Goal: Task Accomplishment & Management: Use online tool/utility

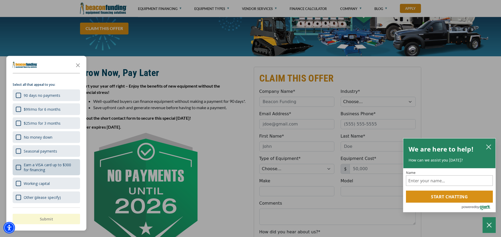
scroll to position [87, 0]
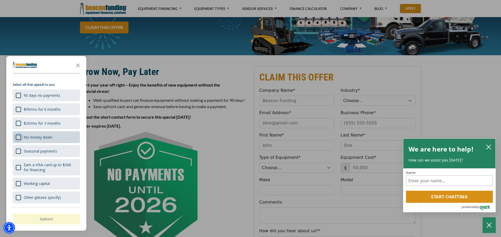
click at [20, 139] on div "No money down" at bounding box center [18, 137] width 5 height 5
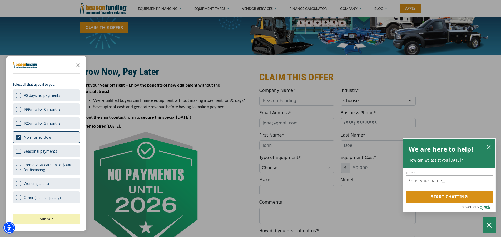
click at [44, 218] on button "Submit" at bounding box center [46, 219] width 67 height 11
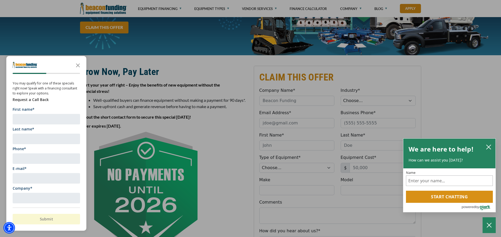
scroll to position [0, 0]
click at [78, 66] on icon "Close the survey" at bounding box center [78, 65] width 11 height 11
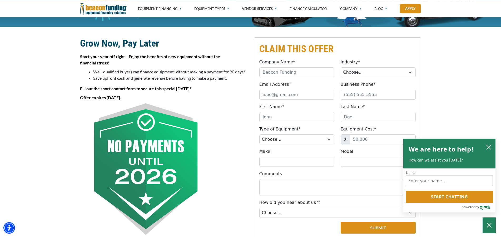
scroll to position [122, 0]
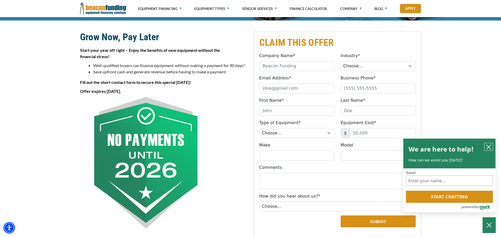
click at [488, 150] on icon "close chatbox" at bounding box center [488, 147] width 5 height 5
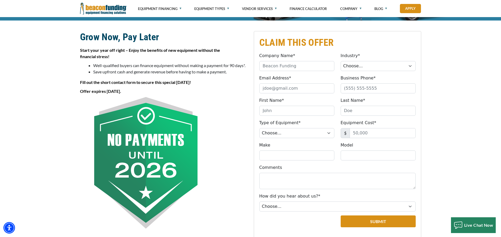
scroll to position [70, 0]
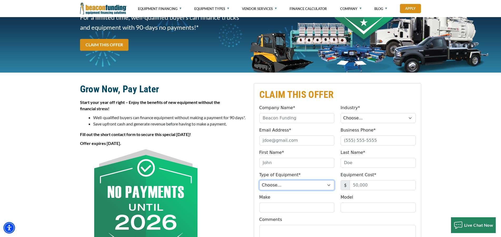
click at [259, 180] on select "Choose... Backhoe Boom/Bucket Truck Chipper Commercial Mower Crane DTG/DTF Prin…" at bounding box center [296, 185] width 75 height 10
select select "5"
click option "Tow Truck" at bounding box center [0, 0] width 0 height 0
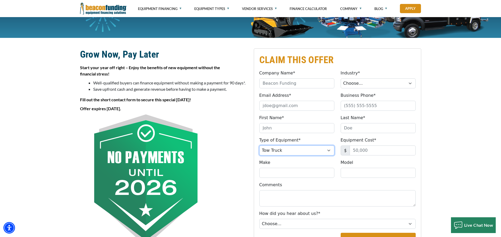
scroll to position [139, 0]
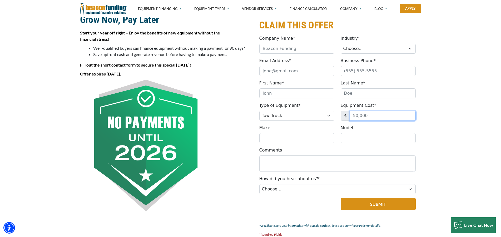
click at [356, 111] on input "Equipment Cost*" at bounding box center [383, 116] width 66 height 10
type input "350,000"
click at [284, 133] on input "Make" at bounding box center [296, 138] width 75 height 10
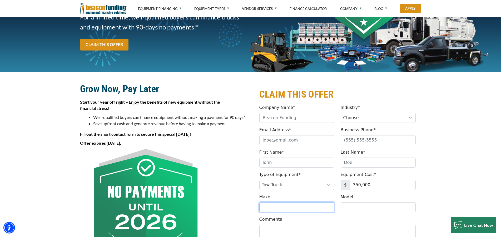
scroll to position [70, 0]
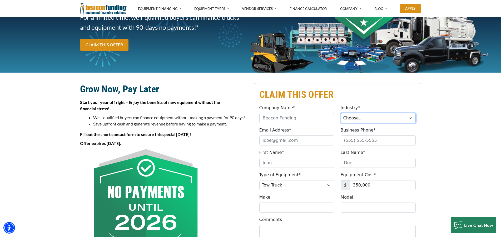
click at [341, 113] on select "Choose... Towing Landscape/Hardscape Decorated Apparel Septic Light Constructio…" at bounding box center [378, 118] width 75 height 10
select select "1"
click option "Towing" at bounding box center [0, 0] width 0 height 0
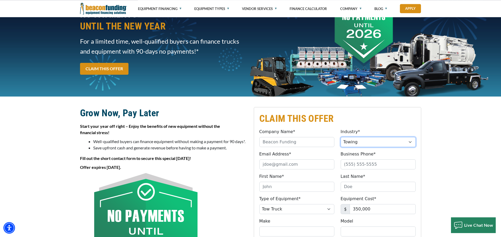
scroll to position [0, 0]
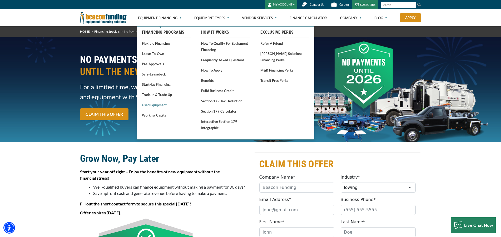
click at [159, 105] on link "Used Equipment" at bounding box center [166, 105] width 49 height 7
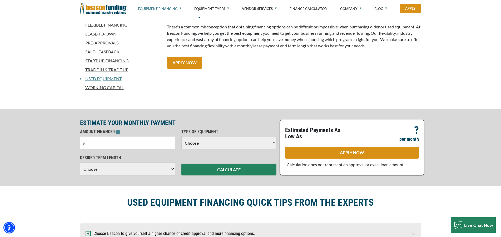
scroll to position [156, 0]
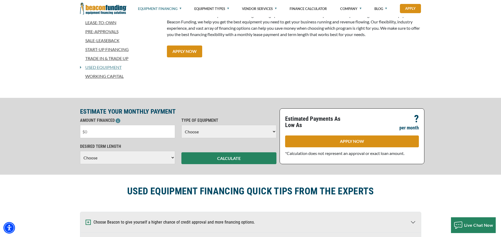
click at [110, 132] on input "text" at bounding box center [127, 131] width 95 height 13
type input "$350,000"
click at [181, 125] on select "Choose Backhoe Boom/Bucket Truck Chipper Commercial Mower Crane DTG/DTF Printin…" at bounding box center [228, 131] width 95 height 13
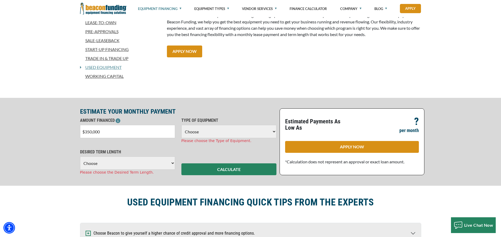
select select "5"
click option "Tow Truck" at bounding box center [0, 0] width 0 height 0
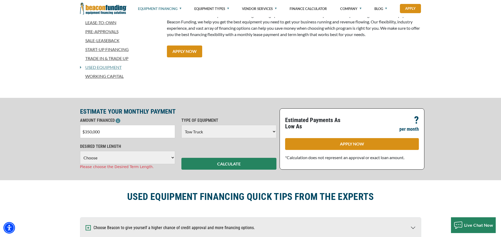
click at [80, 151] on select "Choose 36 Months 48 Months 60 Months 72 Months 84 Months" at bounding box center [127, 157] width 95 height 13
click option "72 Months" at bounding box center [0, 0] width 0 height 0
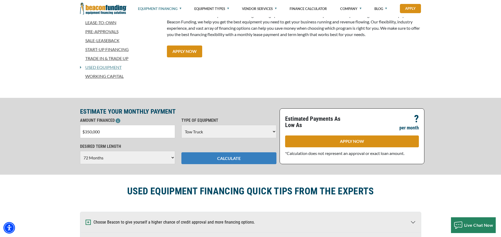
click at [188, 161] on button "CALCULATE" at bounding box center [228, 158] width 95 height 12
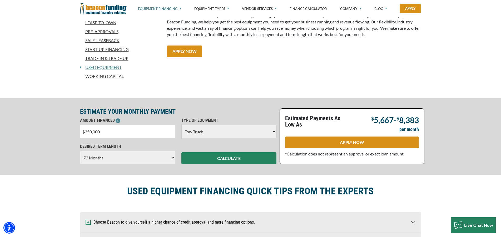
click at [80, 151] on select "Choose 36 Months 48 Months 60 Months 72 Months 84 Months" at bounding box center [127, 157] width 95 height 13
select select "84"
click option "84 Months" at bounding box center [0, 0] width 0 height 0
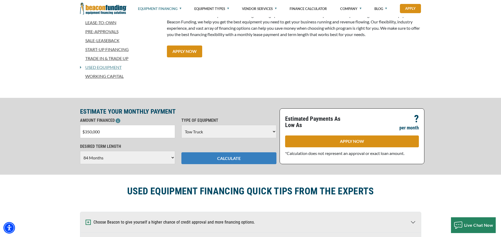
click at [220, 156] on button "CALCULATE" at bounding box center [228, 158] width 95 height 12
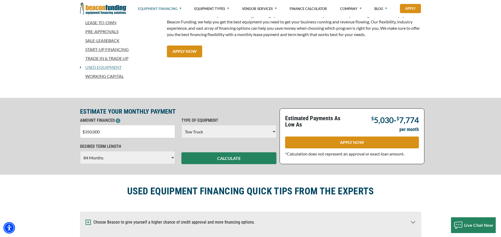
click at [133, 129] on input "$350,000" at bounding box center [127, 131] width 95 height 13
type input "$325,000"
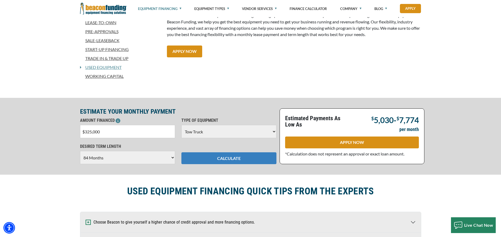
click at [196, 159] on button "CALCULATE" at bounding box center [228, 158] width 95 height 12
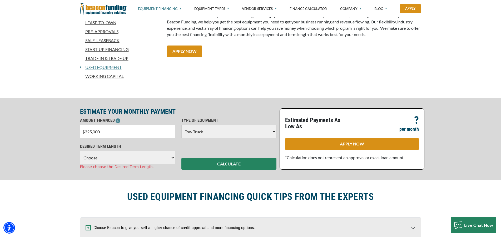
click at [80, 151] on select "Choose 36 Months 48 Months 60 Months 72 Months 84 Months" at bounding box center [127, 157] width 95 height 13
select select "84"
click option "84 Months" at bounding box center [0, 0] width 0 height 0
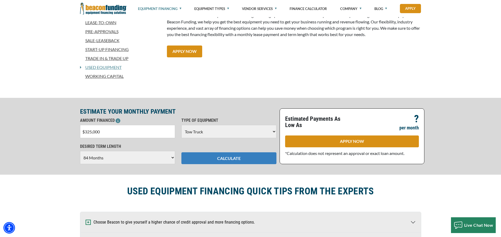
click at [205, 161] on button "CALCULATE" at bounding box center [228, 158] width 95 height 12
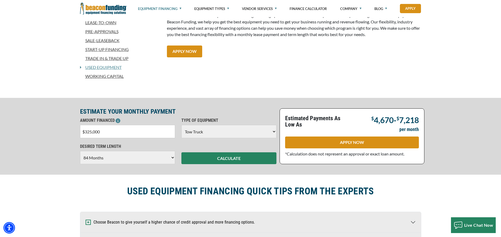
drag, startPoint x: 127, startPoint y: 133, endPoint x: 79, endPoint y: 132, distance: 47.9
click at [80, 132] on input "$325,000" at bounding box center [127, 131] width 95 height 13
type input "$151,000"
click at [80, 151] on select "Choose 36 Months 48 Months 60 Months 72 Months 84 Months" at bounding box center [127, 157] width 95 height 13
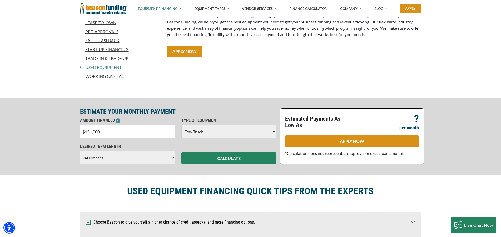
click option "84 Months" at bounding box center [0, 0] width 0 height 0
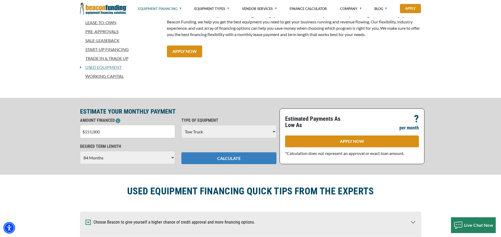
click at [202, 156] on button "CALCULATE" at bounding box center [228, 158] width 95 height 12
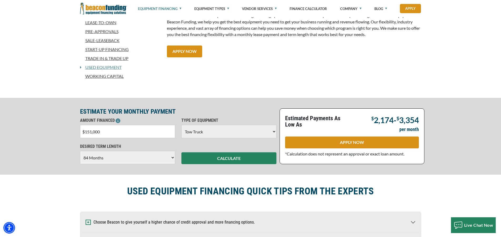
click at [80, 151] on select "Choose 36 Months 48 Months 60 Months 72 Months 84 Months" at bounding box center [127, 157] width 95 height 13
select select "72"
click option "72 Months" at bounding box center [0, 0] width 0 height 0
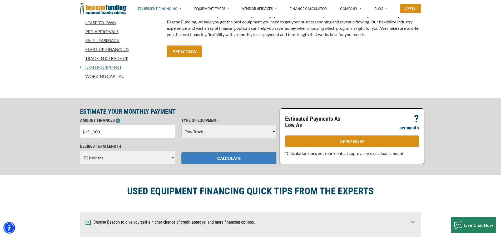
click at [209, 156] on button "CALCULATE" at bounding box center [228, 158] width 95 height 12
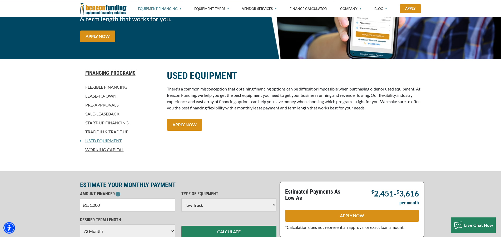
scroll to position [122, 0]
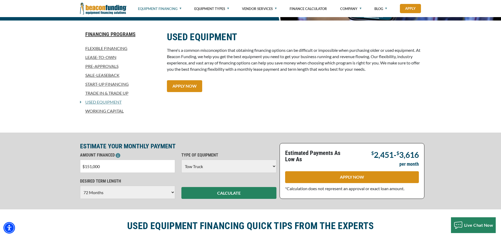
drag, startPoint x: 116, startPoint y: 165, endPoint x: 71, endPoint y: 162, distance: 44.8
click at [80, 165] on input "$151,000" at bounding box center [127, 166] width 95 height 13
type input "$7"
type input "$50,000"
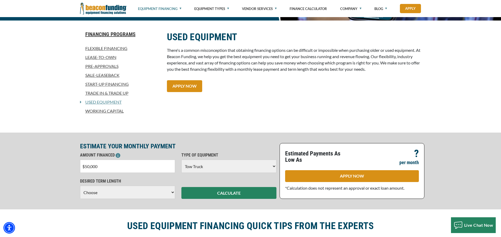
click at [181, 160] on select "Choose Backhoe Boom/Bucket Truck Chipper Commercial Mower Crane DTG/DTF Printin…" at bounding box center [228, 166] width 95 height 13
select select "23"
click option "Skid Steer" at bounding box center [0, 0] width 0 height 0
click at [80, 186] on select "Choose 36 Months 48 Months 60 Months" at bounding box center [127, 192] width 95 height 13
click option "60 Months" at bounding box center [0, 0] width 0 height 0
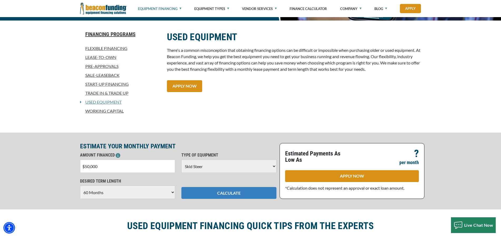
click at [200, 195] on button "CALCULATE" at bounding box center [228, 193] width 95 height 12
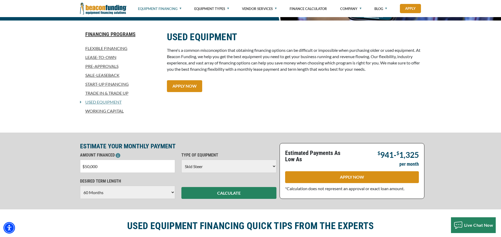
click at [80, 186] on select "Choose 36 Months 48 Months 60 Months" at bounding box center [127, 192] width 95 height 13
click option "48 Months" at bounding box center [0, 0] width 0 height 0
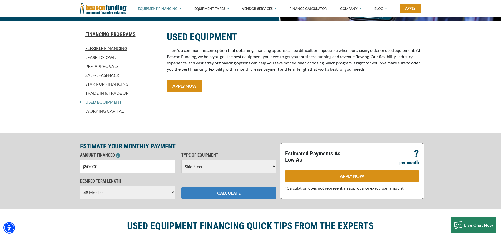
click at [197, 195] on button "CALCULATE" at bounding box center [228, 193] width 95 height 12
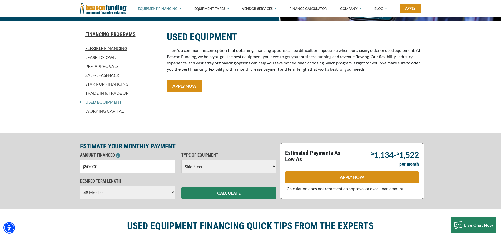
click at [80, 186] on select "Choose 36 Months 48 Months 60 Months" at bounding box center [127, 192] width 95 height 13
select select "36"
click option "36 Months" at bounding box center [0, 0] width 0 height 0
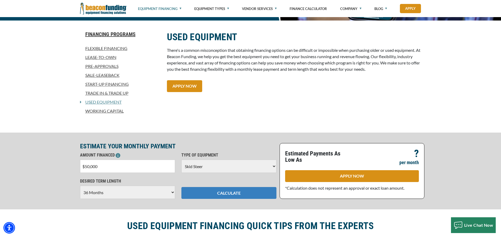
click at [193, 196] on button "CALCULATE" at bounding box center [228, 193] width 95 height 12
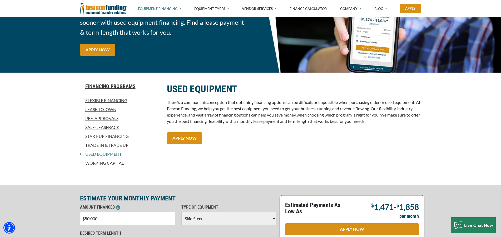
scroll to position [0, 0]
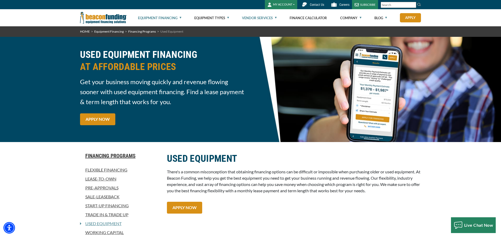
click at [266, 18] on link "Vendor Services" at bounding box center [259, 17] width 35 height 17
